Goal: Task Accomplishment & Management: Manage account settings

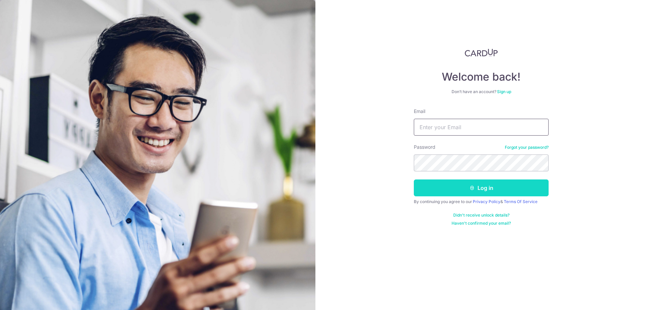
type input "[EMAIL_ADDRESS][DOMAIN_NAME]"
click at [468, 193] on button "Log in" at bounding box center [481, 187] width 135 height 17
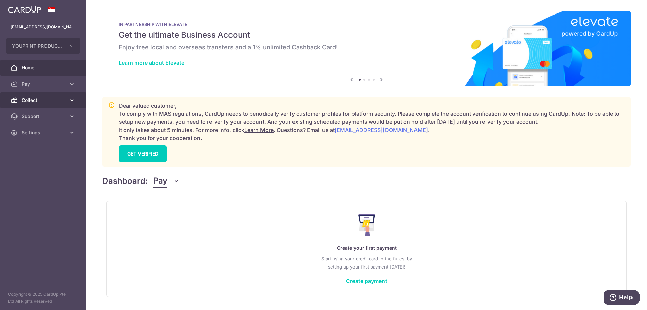
click at [35, 97] on span "Collect" at bounding box center [44, 100] width 45 height 7
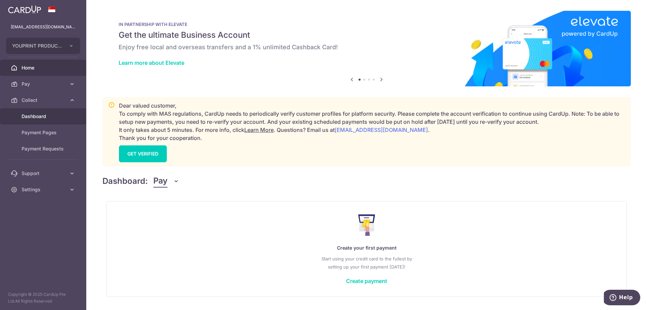
click at [36, 114] on span "Dashboard" at bounding box center [44, 116] width 45 height 7
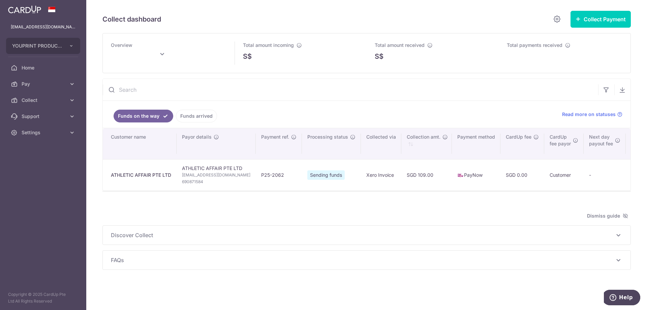
type input "[DATE]"
